Goal: Task Accomplishment & Management: Complete application form

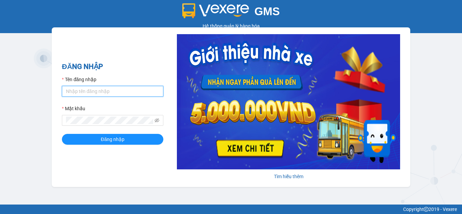
click at [114, 93] on input "Tên đăng nhập" at bounding box center [113, 91] width 102 height 11
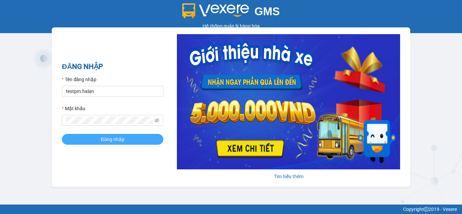
type input "testpm.halan"
click at [114, 142] on span "Đăng nhập" at bounding box center [113, 139] width 24 height 7
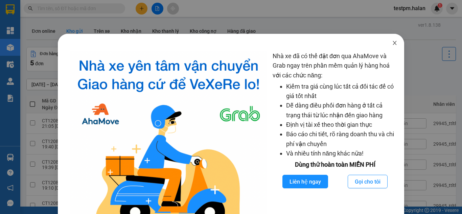
click at [392, 41] on icon "close" at bounding box center [394, 42] width 5 height 5
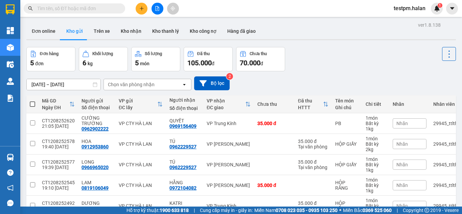
click at [78, 5] on input "text" at bounding box center [77, 8] width 80 height 7
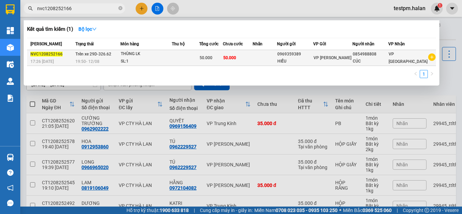
type input "nvc1208252166"
click at [172, 60] on div "SL: 1" at bounding box center [146, 61] width 51 height 7
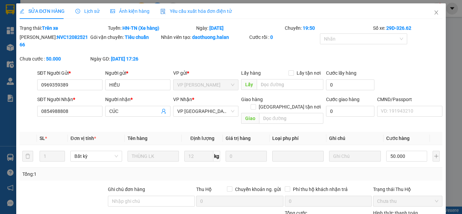
type input "0969359389"
type input "HIẾU"
type input "0854988808"
type input "CÚC"
type input "50.000"
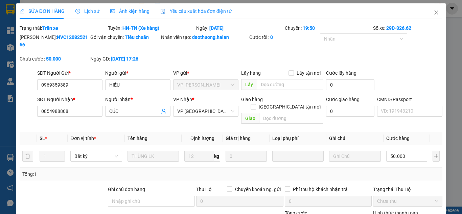
type input "50.000"
click at [197, 7] on div "Yêu cầu xuất hóa đơn điện tử" at bounding box center [195, 10] width 71 height 7
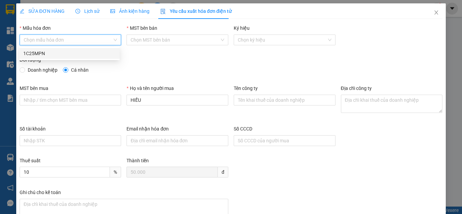
click at [85, 38] on input "Mẫu hóa đơn" at bounding box center [68, 40] width 89 height 10
click at [60, 56] on div "1C25MPN" at bounding box center [69, 53] width 92 height 7
type input "8"
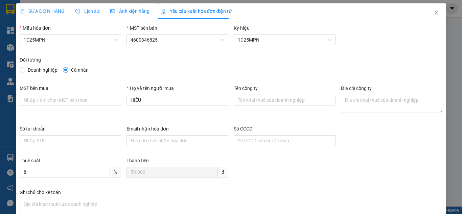
click at [94, 9] on span "Lịch sử" at bounding box center [87, 10] width 24 height 5
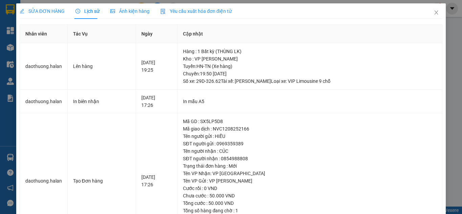
click at [182, 8] on span "Yêu cầu xuất hóa đơn điện tử" at bounding box center [195, 10] width 71 height 5
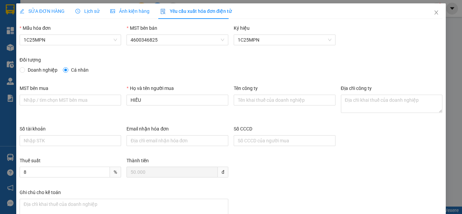
click at [4, 74] on div "SỬA ĐƠN HÀNG Lịch sử Ảnh kiện hàng Yêu cầu xuất hóa đơn điện tử Total Paid Fee …" at bounding box center [231, 107] width 462 height 214
click at [40, 11] on span "SỬA ĐƠN HÀNG" at bounding box center [42, 10] width 45 height 5
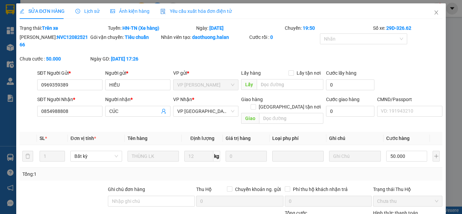
click at [198, 11] on span "Yêu cầu xuất hóa đơn điện tử" at bounding box center [195, 10] width 71 height 5
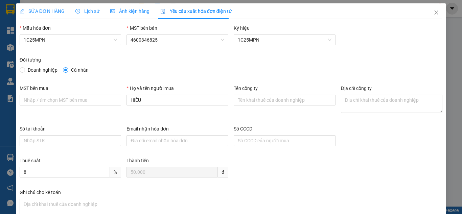
click at [55, 12] on span "SỬA ĐƠN HÀNG" at bounding box center [42, 10] width 45 height 5
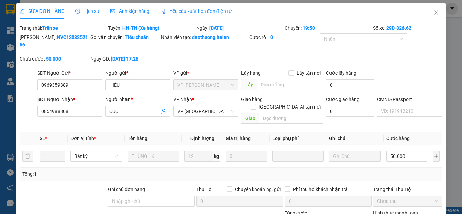
click at [199, 13] on span "Yêu cầu xuất hóa đơn điện tử" at bounding box center [195, 10] width 71 height 5
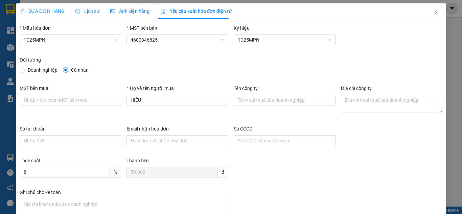
click at [35, 70] on span "Doanh nghiệp" at bounding box center [42, 69] width 35 height 7
click at [24, 70] on input "Doanh nghiệp" at bounding box center [22, 69] width 5 height 5
radio input "true"
radio input "false"
click at [54, 97] on input "MST bên mua" at bounding box center [71, 100] width 102 height 11
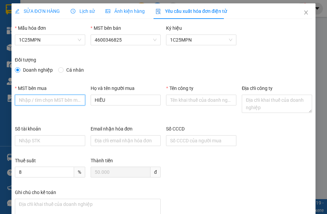
click at [52, 101] on input "MST bên mua" at bounding box center [50, 100] width 70 height 11
type input "4601599699"
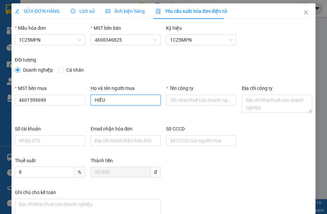
click at [139, 102] on input "HIẾU" at bounding box center [126, 100] width 70 height 11
type input "Dương Thị Cúc"
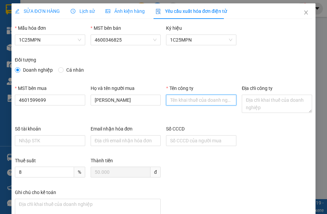
click at [175, 98] on input "Tên công ty" at bounding box center [201, 100] width 70 height 11
type input "CÔNG TY TNHH THÁI HOÀNG NGÂN"
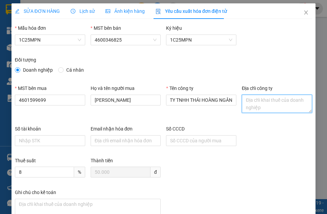
scroll to position [0, 0]
click at [259, 97] on textarea "Địa chỉ công ty" at bounding box center [277, 104] width 70 height 18
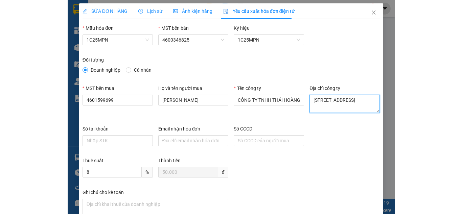
scroll to position [45, 0]
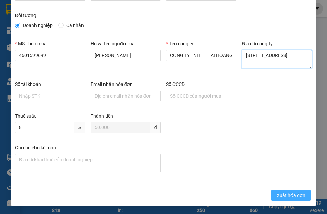
type textarea "Tổ 6, Phường Quan Triều, Tỉnh Thái Nguyên, Việt Nam"
click at [286, 192] on span "Xuất hóa đơn" at bounding box center [291, 195] width 29 height 7
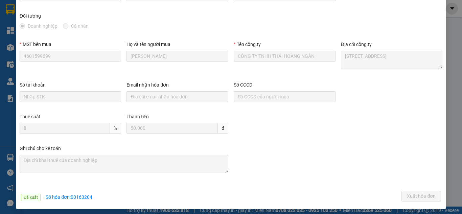
scroll to position [44, 0]
click at [0, 70] on div "SỬA ĐƠN HÀNG Lịch sử Ảnh kiện hàng Yêu cầu xuất hóa đơn điện tử Total Paid Fee …" at bounding box center [231, 107] width 462 height 214
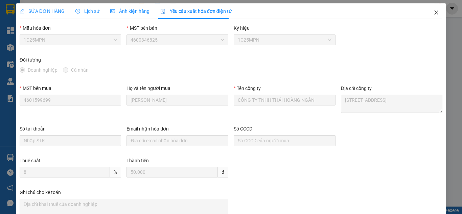
click at [434, 15] on icon "close" at bounding box center [436, 12] width 5 height 5
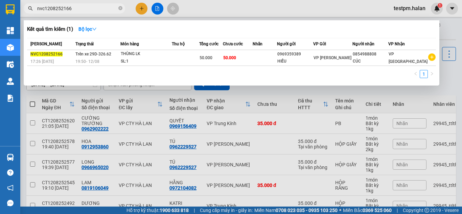
click at [77, 10] on input "nvc1208252166" at bounding box center [77, 8] width 80 height 7
paste input "0825258689"
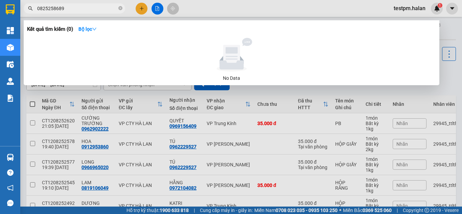
click at [39, 6] on input "0825258689" at bounding box center [77, 8] width 80 height 7
click at [71, 10] on input "0825258689" at bounding box center [77, 8] width 80 height 7
paste input "TKC120825232"
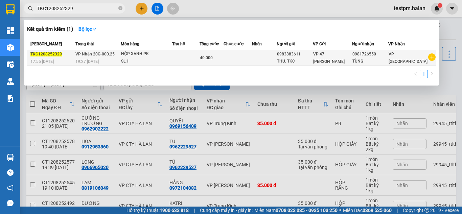
type input "TKC1208252329"
click at [172, 62] on div "SL: 1" at bounding box center [146, 61] width 51 height 7
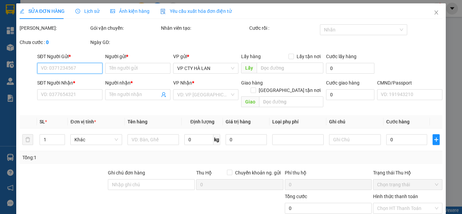
type input "0983883611"
type input "THU. TKC"
type input "0981726550"
type input "TÙNG"
type input "40.000"
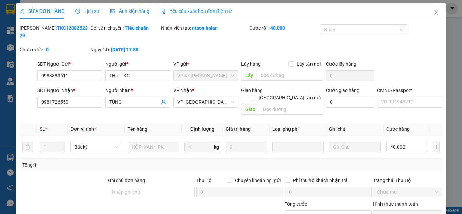
click at [191, 12] on span "Yêu cầu xuất hóa đơn điện tử" at bounding box center [195, 10] width 71 height 5
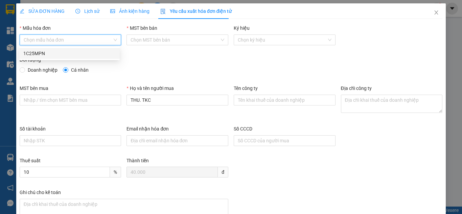
click at [83, 39] on input "Mẫu hóa đơn" at bounding box center [68, 40] width 89 height 10
click at [51, 55] on div "1C25MPN" at bounding box center [69, 53] width 92 height 7
type input "8"
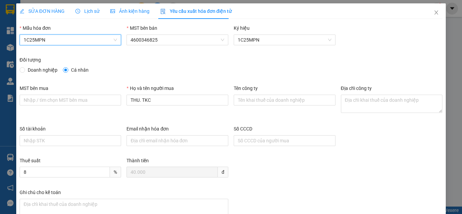
scroll to position [23, 0]
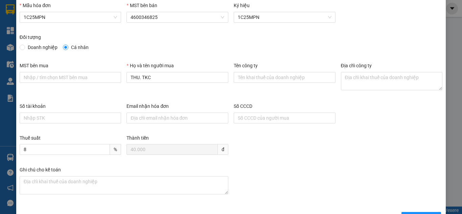
click at [38, 48] on span "Doanh nghiệp" at bounding box center [42, 47] width 35 height 7
click at [24, 48] on input "Doanh nghiệp" at bounding box center [22, 47] width 5 height 5
radio input "true"
radio input "false"
click at [61, 82] on input "MST bên mua" at bounding box center [71, 77] width 102 height 11
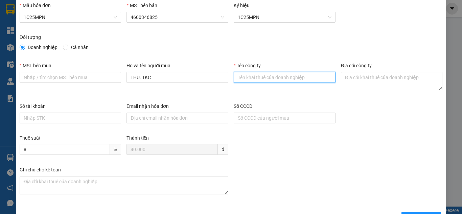
click at [257, 78] on input "Tên công ty" at bounding box center [285, 77] width 102 height 11
paste input "CÔNG TY TNHH MICROTEC VIỆT NAM"
type input "CÔNG TY TNHH MICROTEC VIỆT NAM"
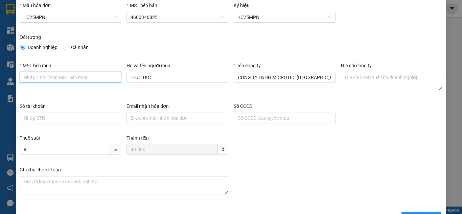
click at [68, 76] on input "MST bên mua" at bounding box center [71, 77] width 102 height 11
paste input "0101198807"
type input "0101198807"
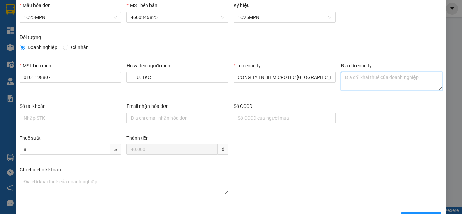
click at [358, 78] on textarea "Địa chỉ công ty" at bounding box center [392, 81] width 102 height 18
paste textarea "Tầng 5A, 5, 9, 12 số 194 phố Trần Quang Khải, Phường Hoàn Kiếm, Thành phố Hà Nộ…"
click at [343, 76] on textarea "Tầng 5A, 5, 9, 12 số 194 phố Trần Quang Khải, Phường Hoàn Kiếm, Thành phố Hà Nộ…" at bounding box center [392, 81] width 102 height 18
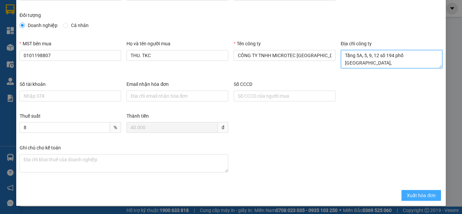
type textarea "Tầng 5A, 5, 9, 12 số 194 phố Trần Quang Khải, Phường Hoàn Kiếm, Thành phố Hà Nộ…"
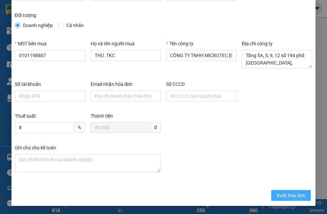
click at [281, 194] on span "Xuất hóa đơn" at bounding box center [291, 195] width 29 height 7
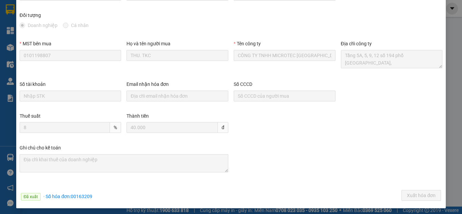
scroll to position [0, 0]
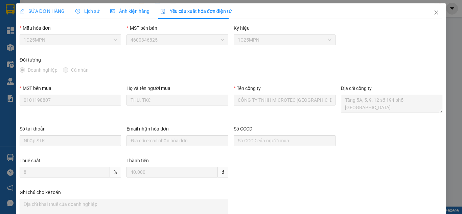
click at [92, 10] on span "Lịch sử" at bounding box center [87, 10] width 24 height 5
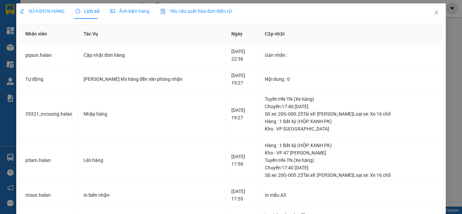
click at [162, 8] on span "Yêu cầu xuất hóa đơn điện tử" at bounding box center [195, 10] width 71 height 5
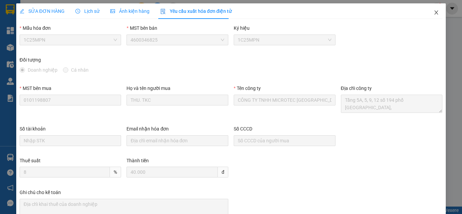
click at [434, 11] on icon "close" at bounding box center [436, 12] width 5 height 5
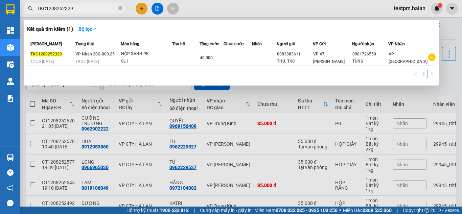
click at [93, 7] on input "TKC1208252329" at bounding box center [77, 8] width 80 height 7
paste input "0968541808"
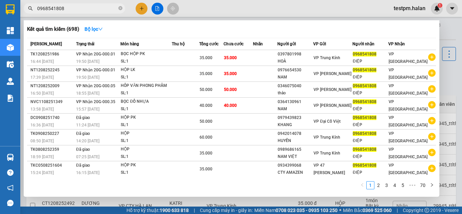
type input "0968541808"
